Goal: Task Accomplishment & Management: Manage account settings

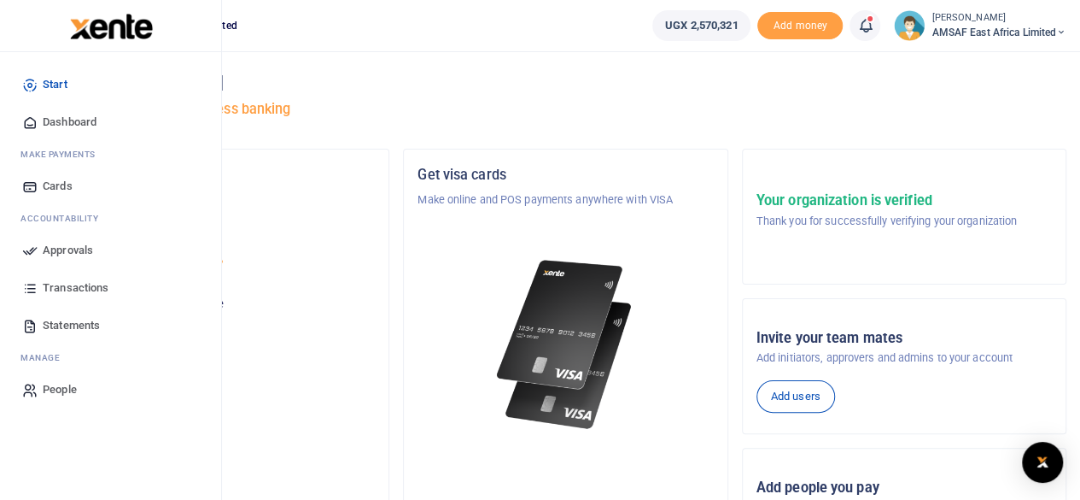
click at [63, 254] on span "Approvals" at bounding box center [68, 250] width 50 height 17
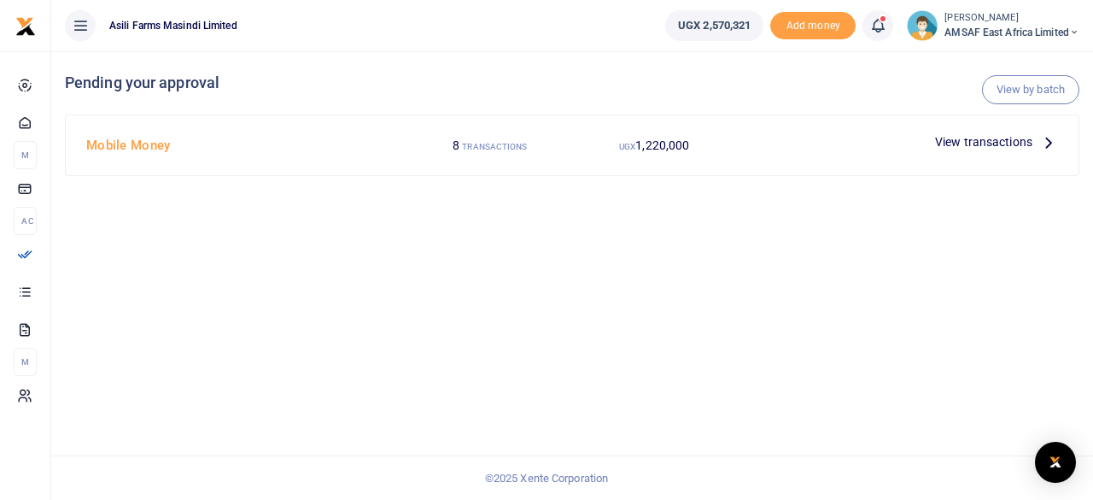
click at [149, 153] on h4 "Mobile Money" at bounding box center [243, 145] width 315 height 19
click at [994, 144] on span "View transactions" at bounding box center [983, 141] width 97 height 19
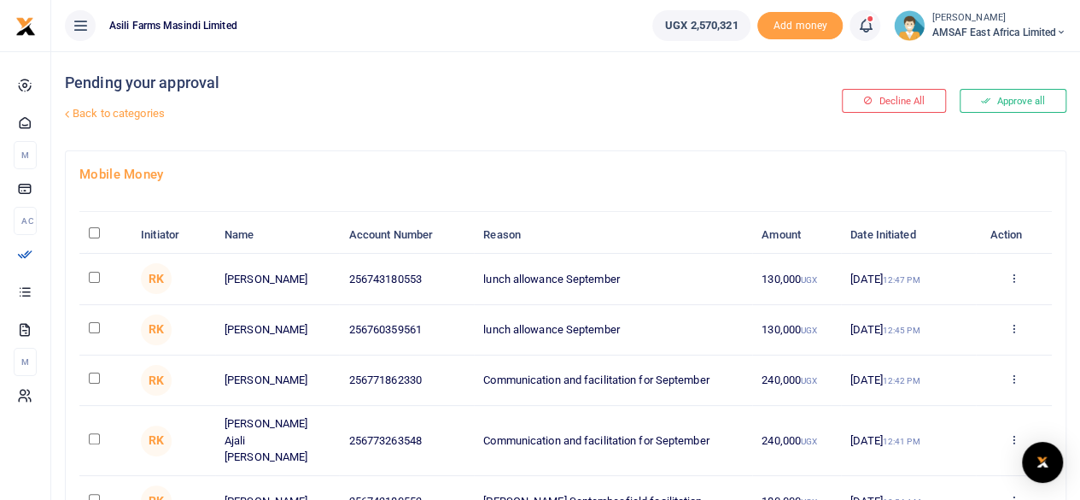
click at [94, 230] on input "\a \a : activate to sort column descending" at bounding box center [94, 232] width 11 height 11
checkbox input "true"
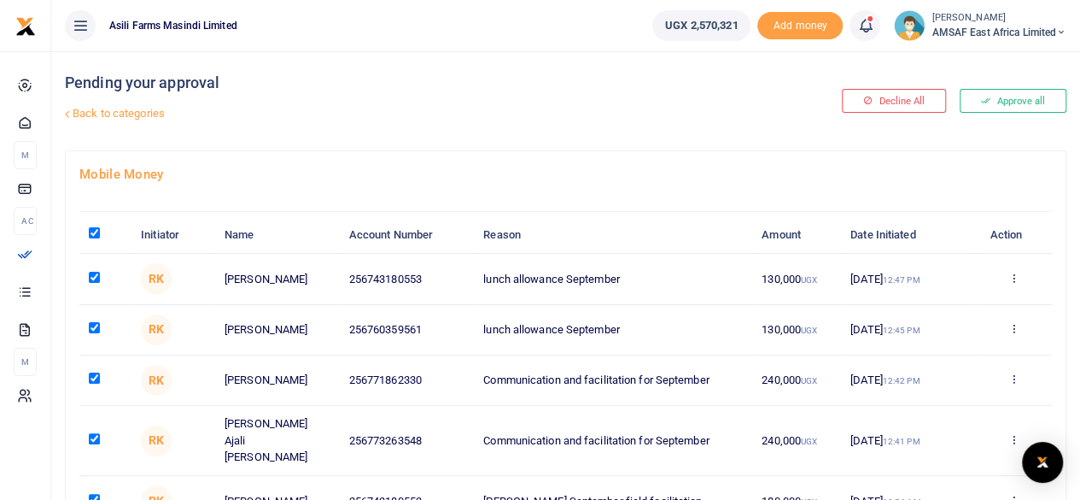
checkbox input "true"
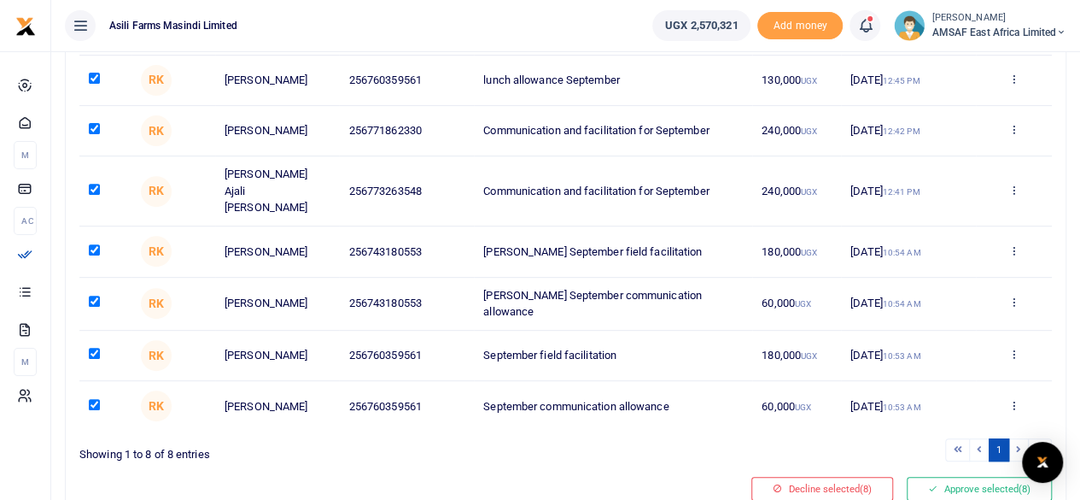
scroll to position [256, 0]
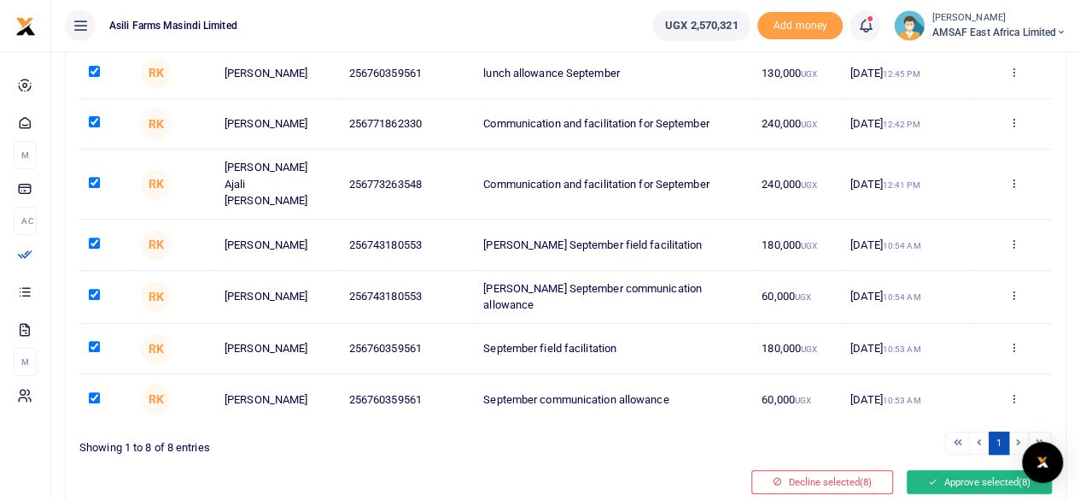
click at [939, 470] on button "Approve selected (8)" at bounding box center [979, 482] width 145 height 24
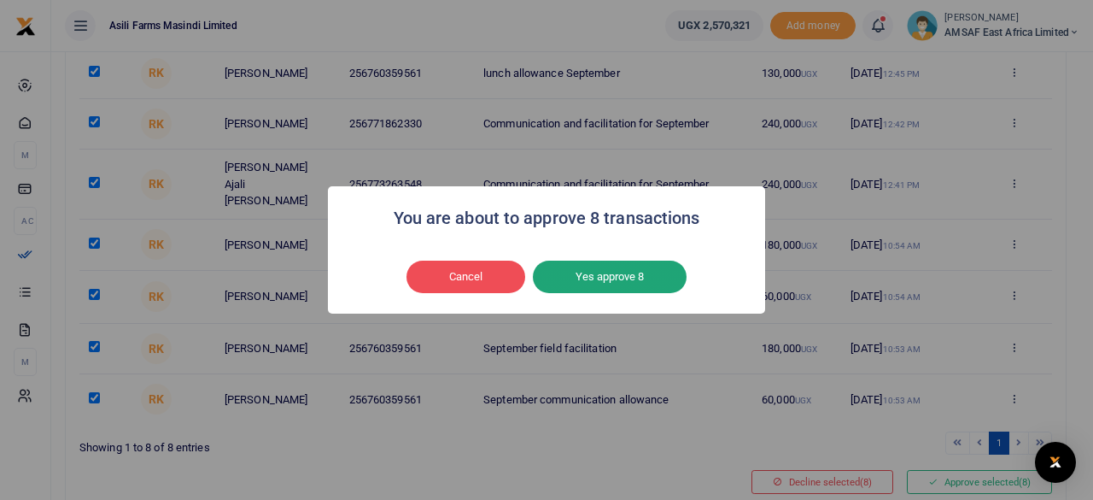
click at [637, 283] on button "Yes approve 8" at bounding box center [610, 276] width 154 height 32
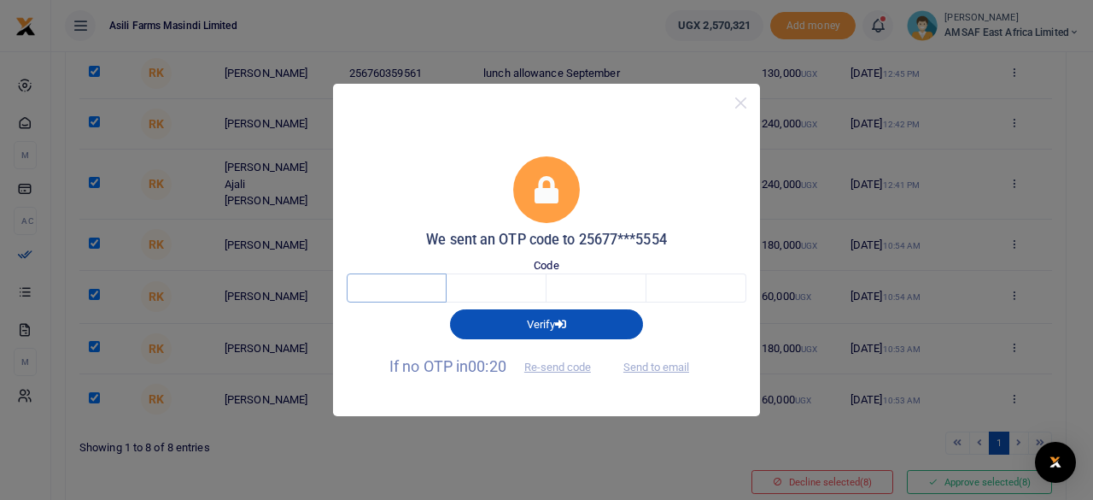
click at [367, 290] on input "text" at bounding box center [397, 287] width 100 height 29
type input "2"
type input "3"
type input "1"
